Goal: Find specific page/section: Find specific page/section

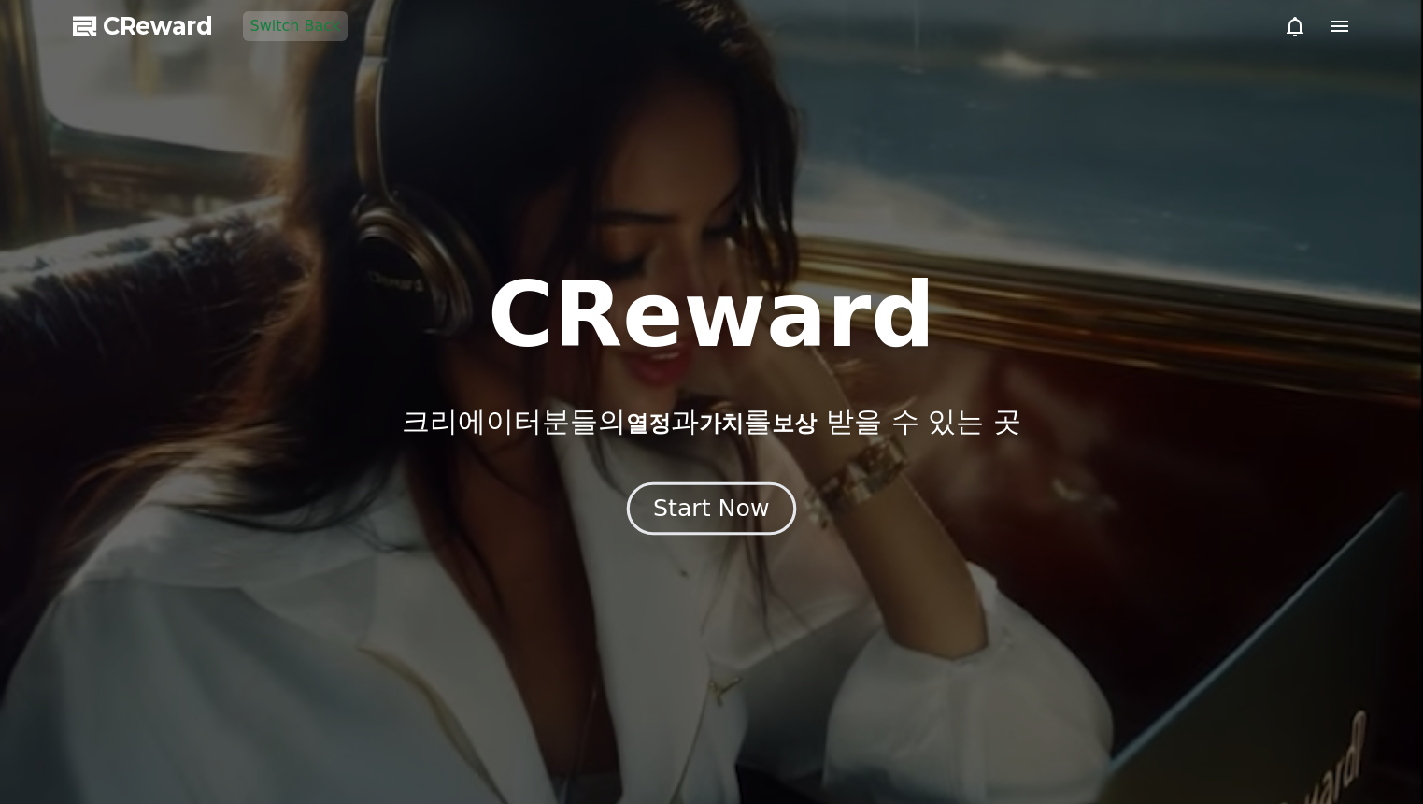
click at [742, 503] on div "Start Now" at bounding box center [711, 508] width 116 height 32
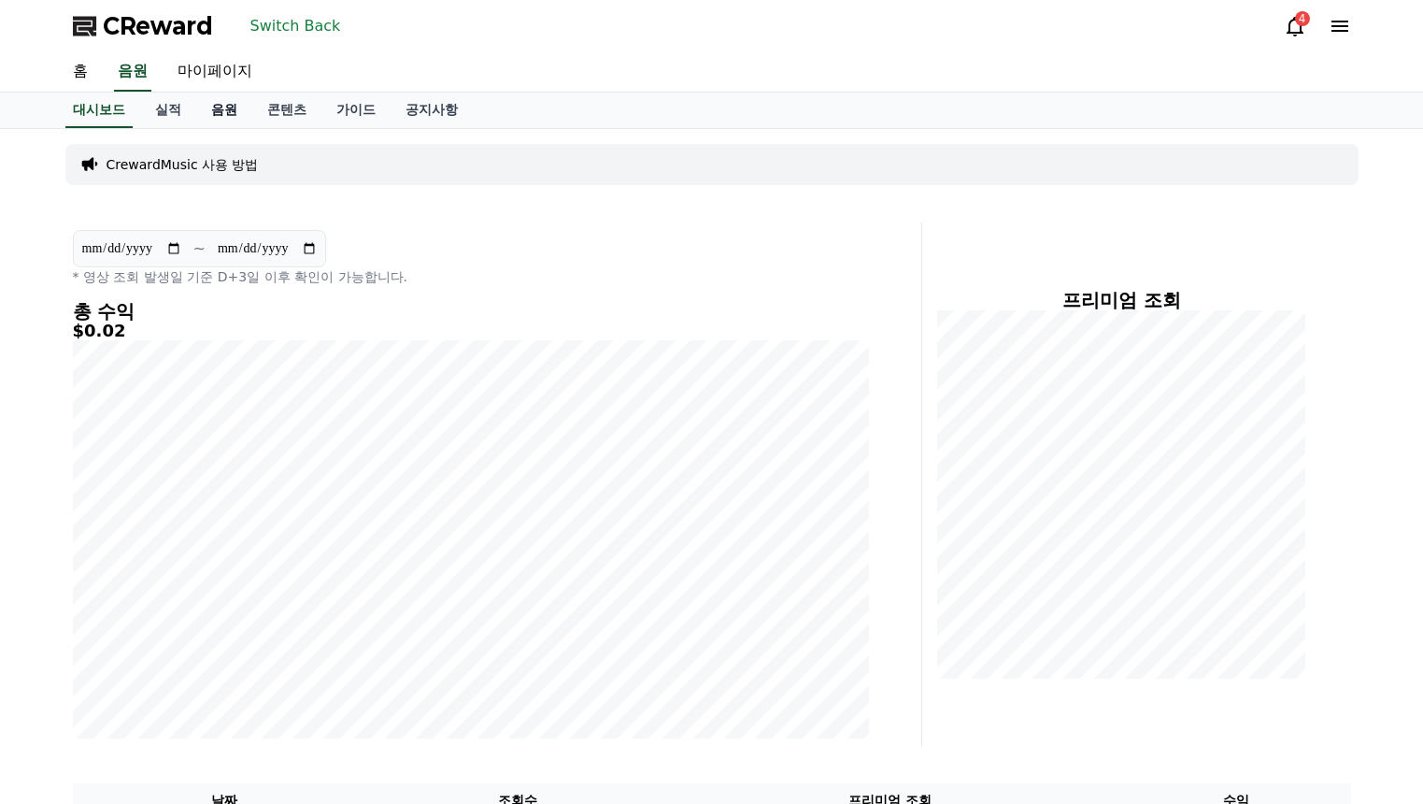
click at [220, 114] on link "음원" at bounding box center [224, 111] width 56 height 36
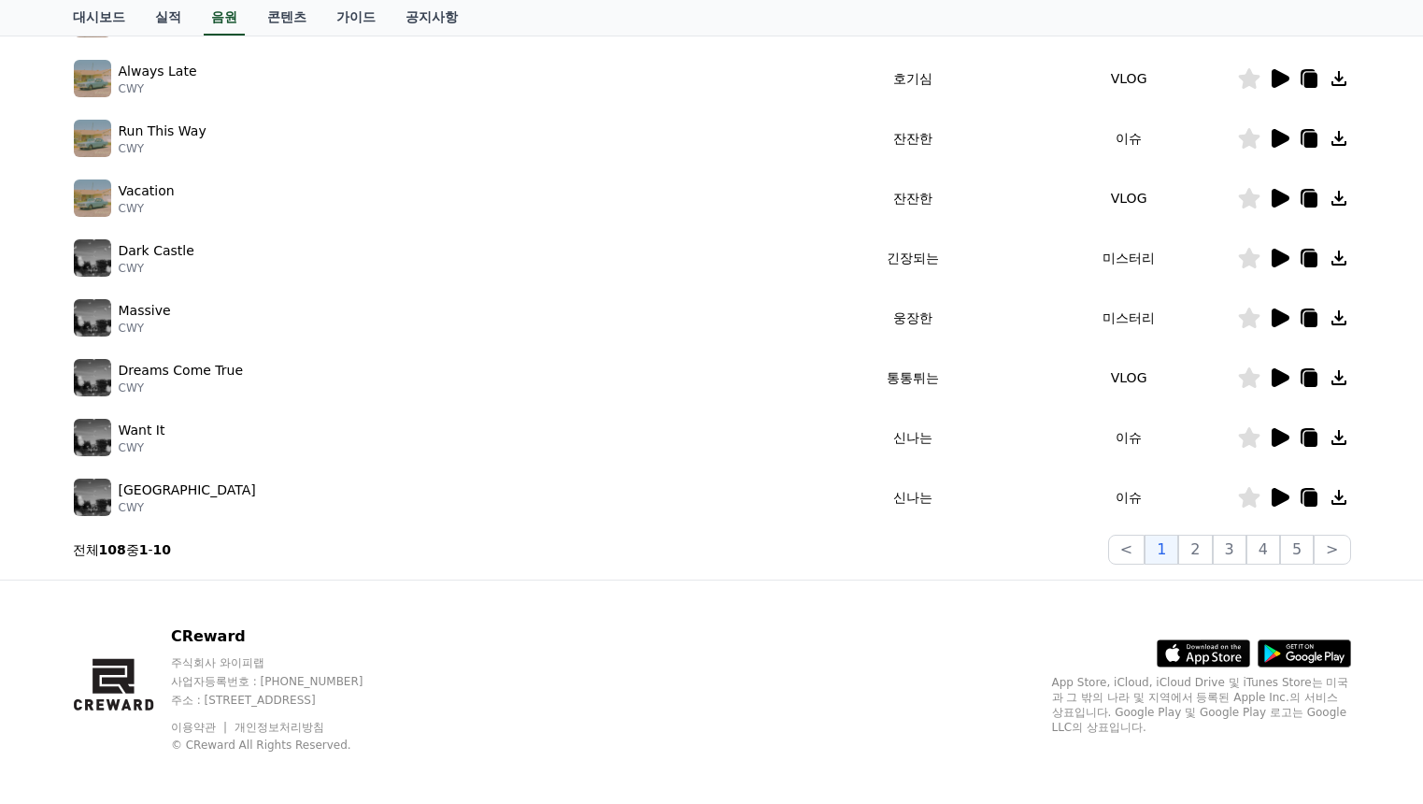
scroll to position [462, 0]
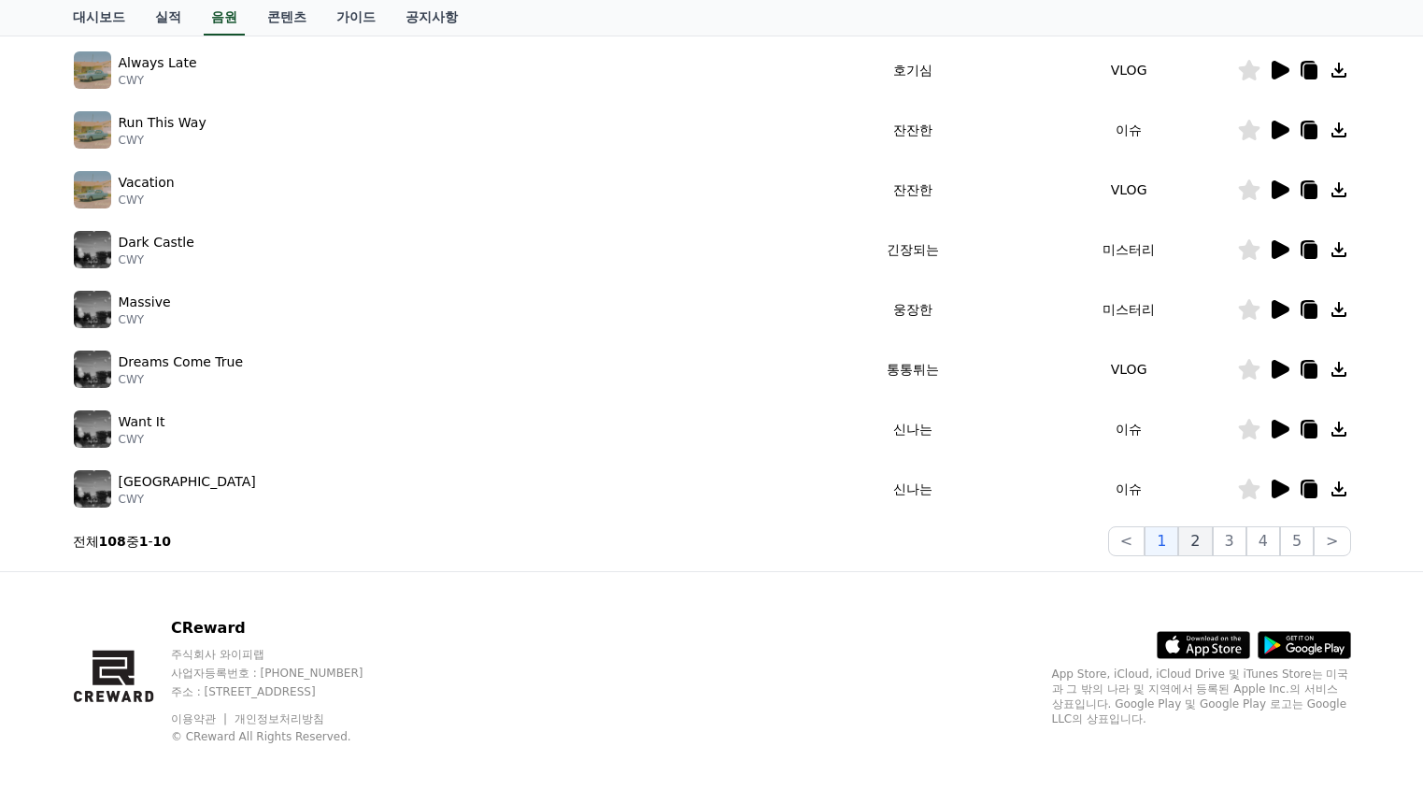
click at [1202, 538] on button "2" at bounding box center [1195, 541] width 34 height 30
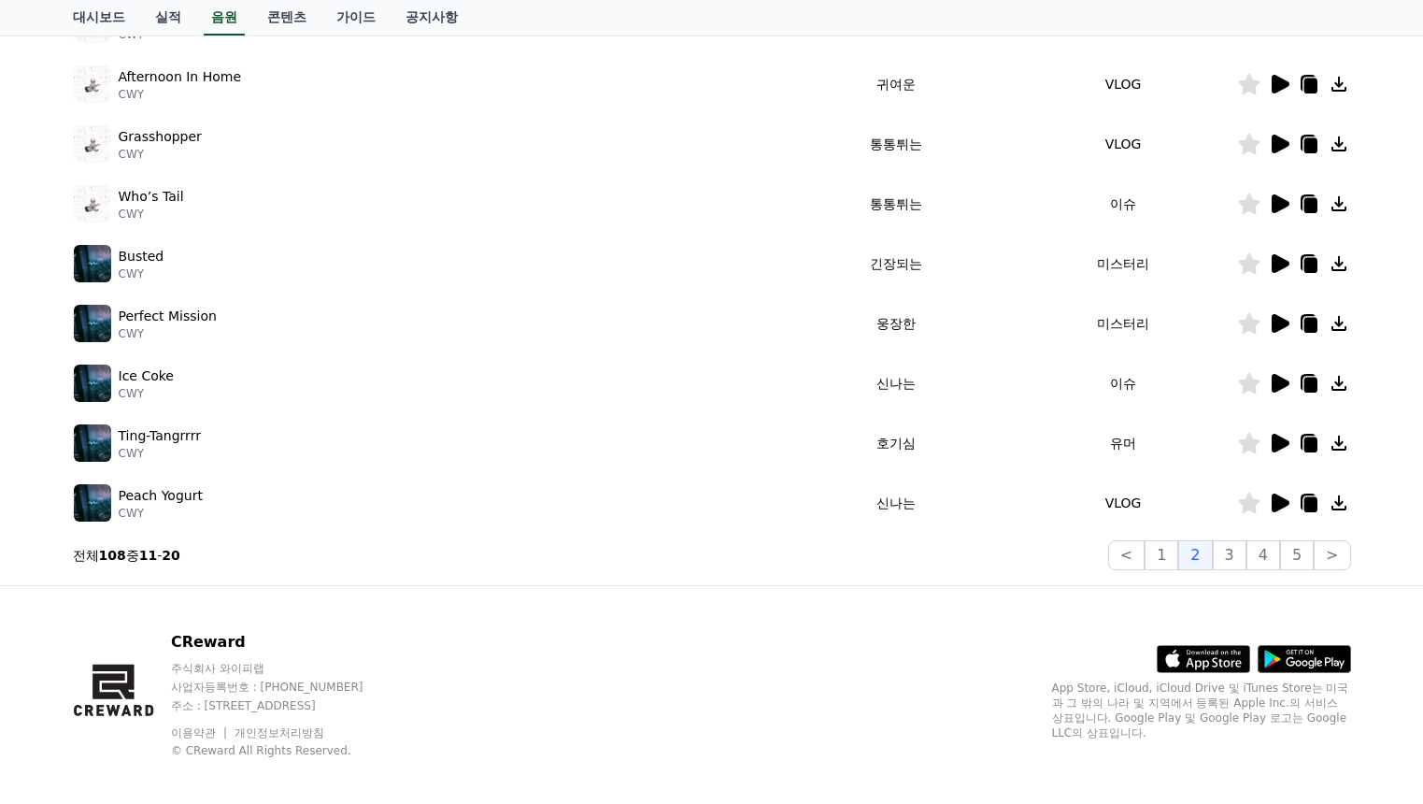
scroll to position [462, 0]
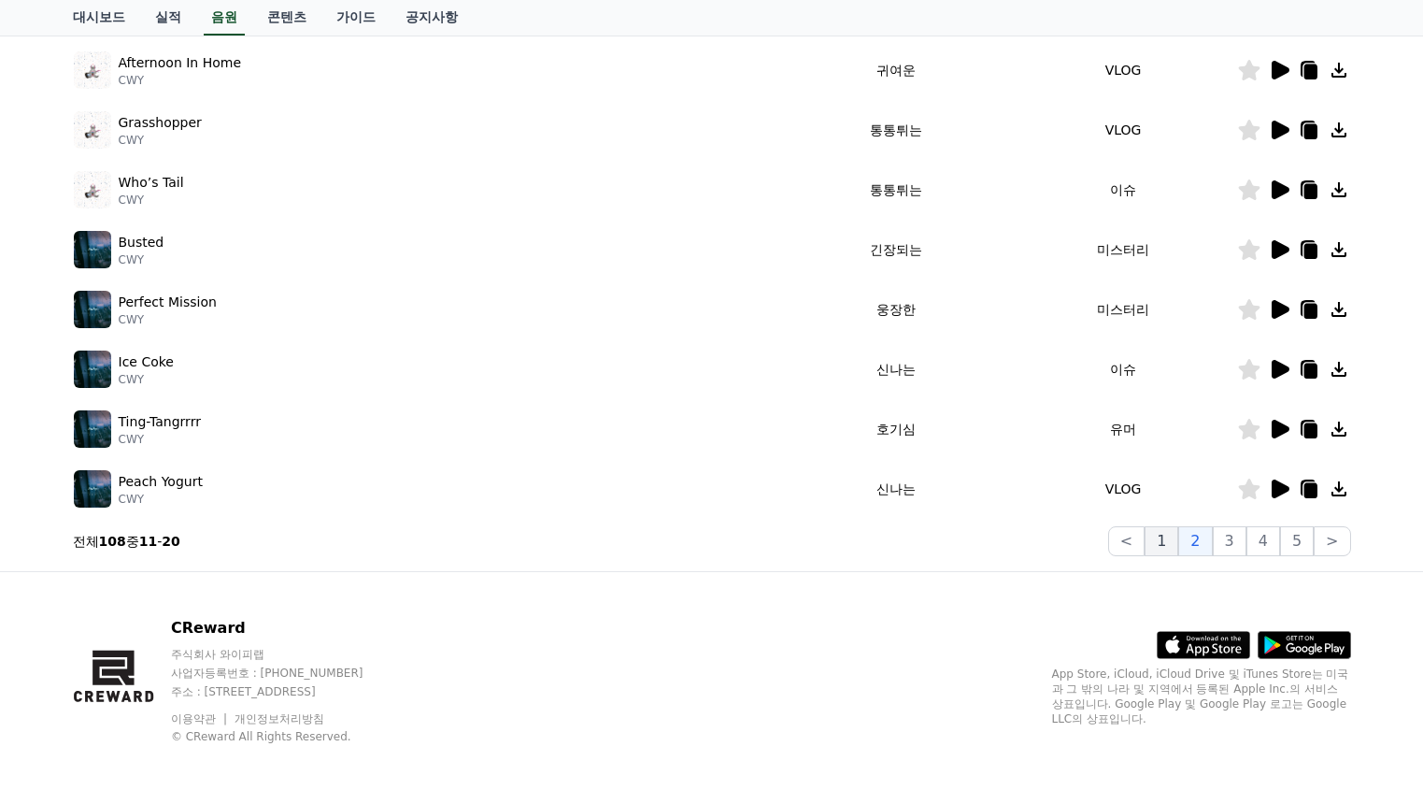
click at [1169, 542] on button "1" at bounding box center [1162, 541] width 34 height 30
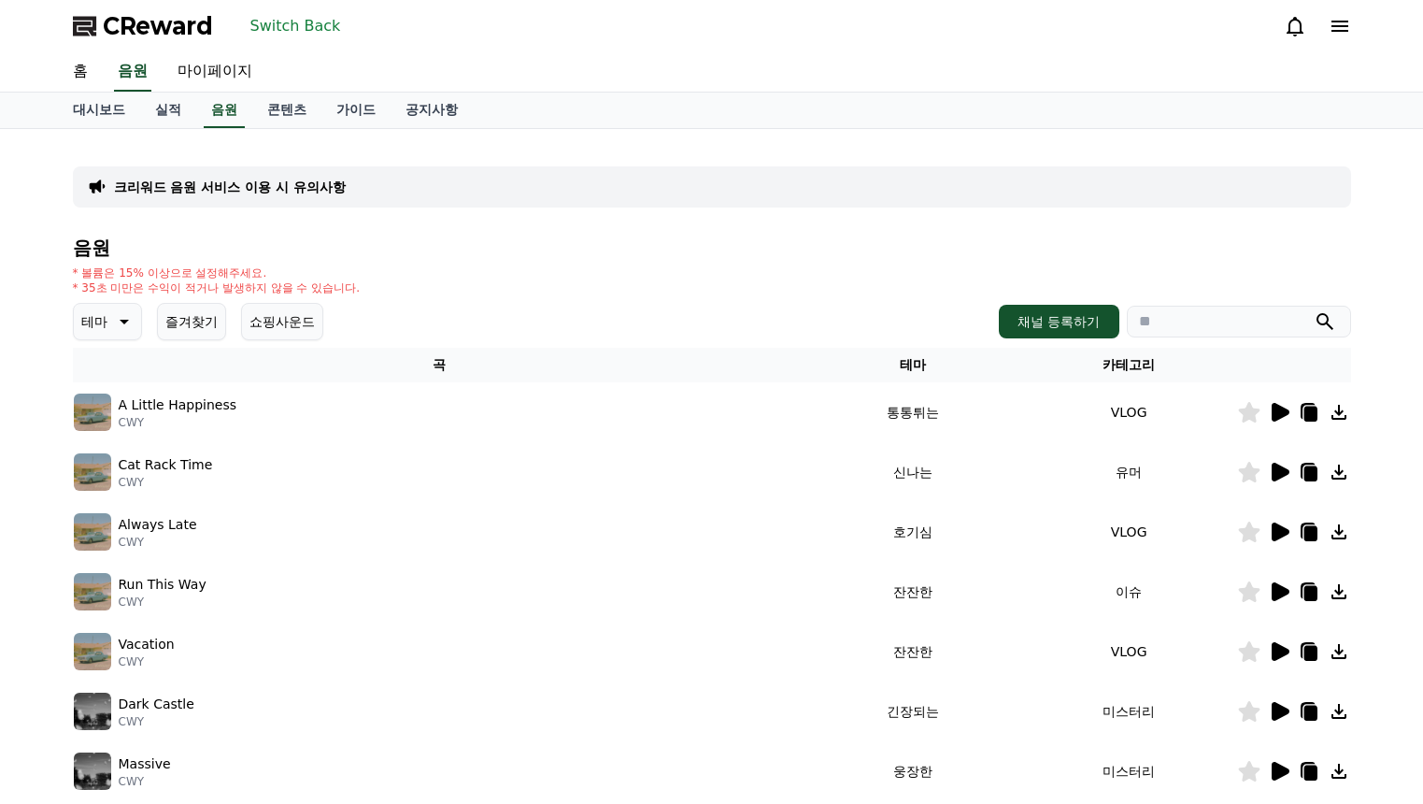
click at [328, 36] on button "Switch Back" at bounding box center [296, 26] width 106 height 30
